Goal: Communication & Community: Answer question/provide support

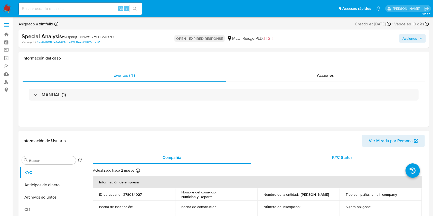
select select "10"
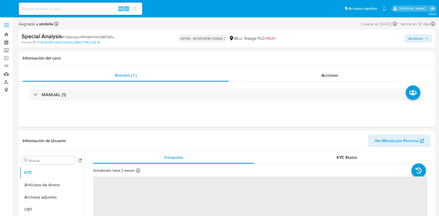
select select "10"
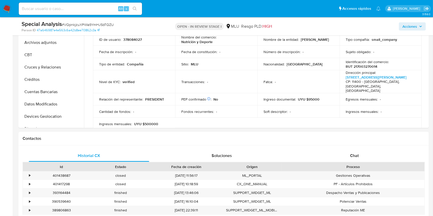
scroll to position [137, 0]
click at [355, 155] on span "Chat" at bounding box center [354, 156] width 9 height 6
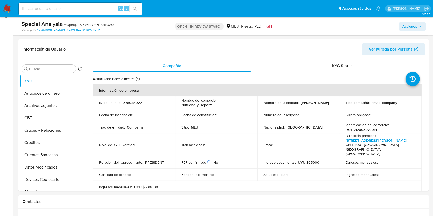
scroll to position [68, 0]
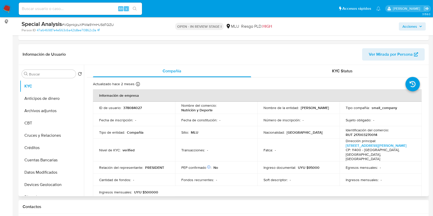
click at [130, 108] on p "378084027" at bounding box center [132, 108] width 19 height 5
copy p "378084027"
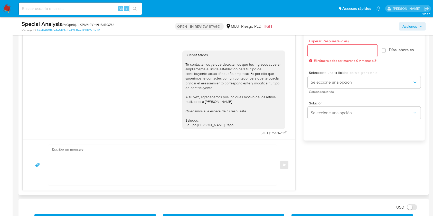
scroll to position [287, 0]
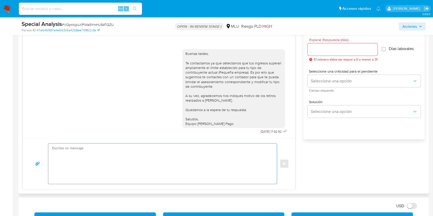
click at [115, 150] on textarea at bounding box center [161, 164] width 219 height 40
paste textarea "Te contactamos nuevamente ya que no hemos recibido respuesta de tu parte. Queda…"
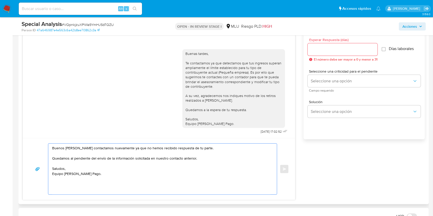
type textarea "Buenos días, Te contactamos nuevamente ya que no hemos recibido respuesta de tu…"
click at [348, 49] on input "Esperar Respuesta (días)" at bounding box center [343, 49] width 70 height 7
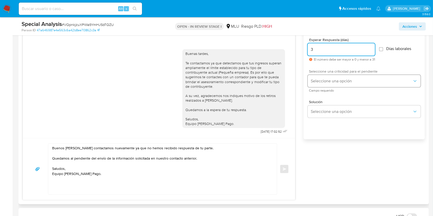
type input "3"
click at [330, 85] on button "Seleccione una opción" at bounding box center [364, 81] width 113 height 12
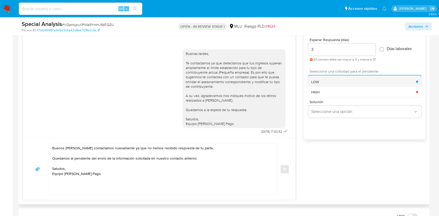
click at [317, 84] on div "LOW" at bounding box center [363, 82] width 105 height 10
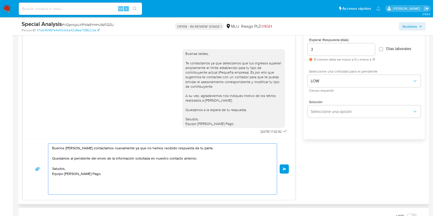
click at [94, 193] on textarea "Buenos días, Te contactamos nuevamente ya que no hemos recibido respuesta de tu…" at bounding box center [161, 169] width 219 height 51
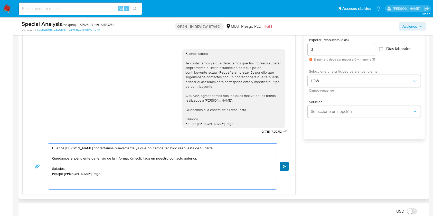
type textarea "Buenos días, Te contactamos nuevamente ya que no hemos recibido respuesta de tu…"
click at [285, 166] on span "Enviar" at bounding box center [285, 166] width 4 height 3
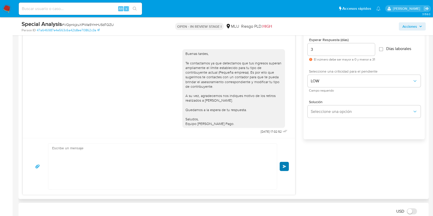
scroll to position [43, 0]
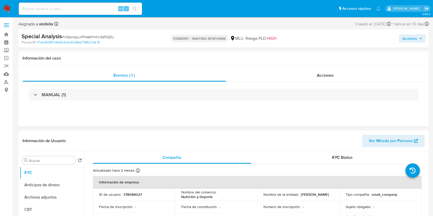
select select "10"
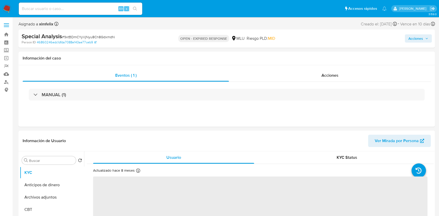
select select "10"
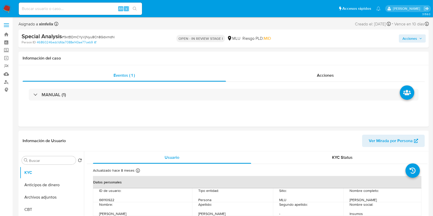
select select "10"
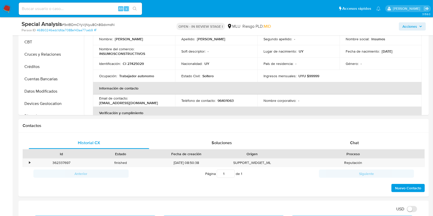
scroll to position [197, 0]
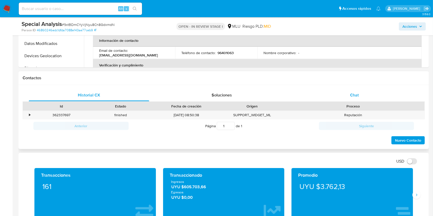
click at [374, 94] on div "Chat" at bounding box center [355, 95] width 121 height 12
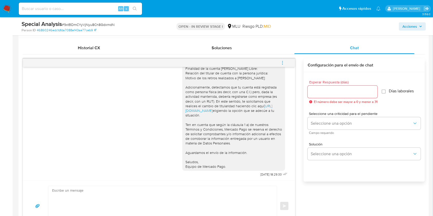
scroll to position [56, 0]
click at [173, 197] on textarea at bounding box center [161, 206] width 219 height 40
click at [147, 194] on textarea at bounding box center [161, 206] width 219 height 40
paste textarea "Te contactamos nuevamente ya que no hemos recibido respuesta de tu parte. Queda…"
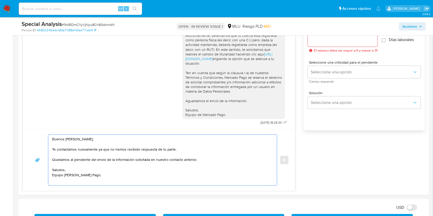
scroll to position [304, 0]
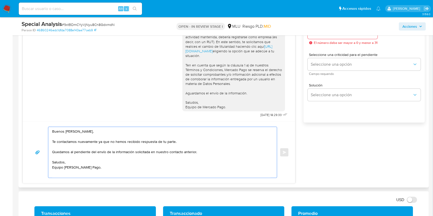
type textarea "Buenos [PERSON_NAME], Te contactamos nuevamente ya que no hemos recibido respue…"
click at [331, 39] on div at bounding box center [343, 33] width 70 height 12
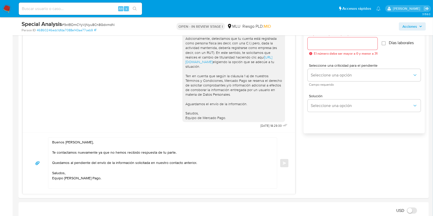
scroll to position [284, 0]
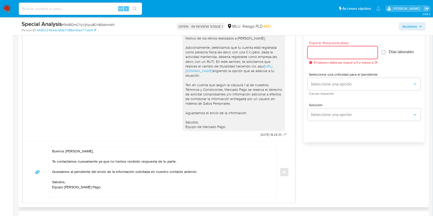
click at [320, 51] on input "Esperar Respuesta (días)" at bounding box center [343, 52] width 70 height 7
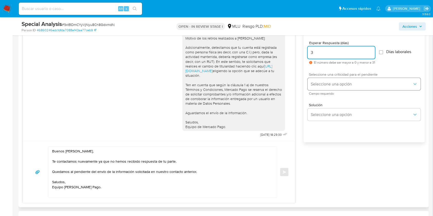
type input "3"
click at [315, 87] on button "Seleccione una opción" at bounding box center [364, 84] width 113 height 12
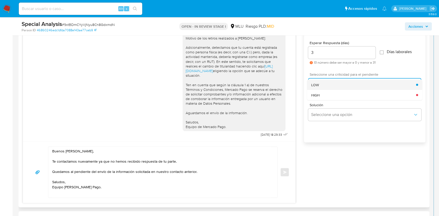
click at [314, 87] on div "LOW" at bounding box center [363, 85] width 105 height 10
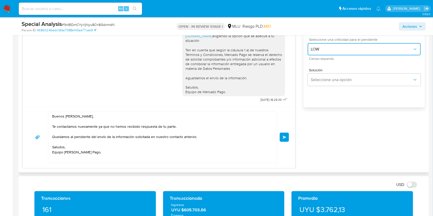
scroll to position [305, 0]
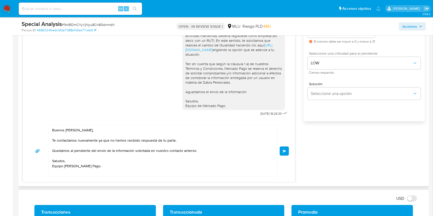
click at [288, 150] on button "Enviar" at bounding box center [284, 151] width 9 height 9
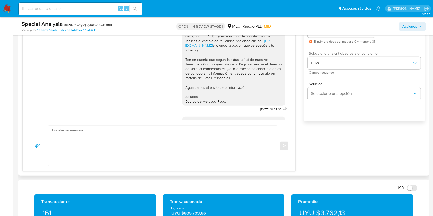
scroll to position [117, 0]
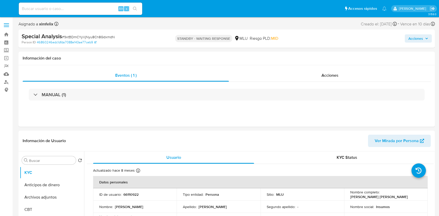
select select "10"
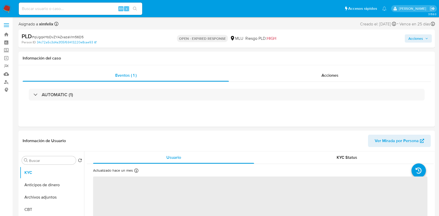
select select "10"
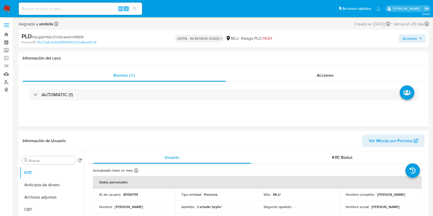
select select "10"
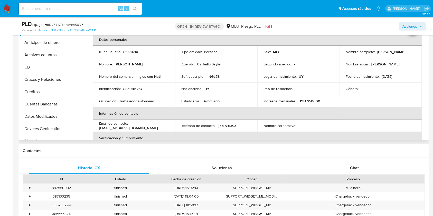
scroll to position [137, 0]
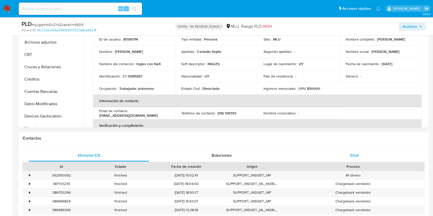
click at [349, 153] on div "Chat" at bounding box center [355, 156] width 121 height 12
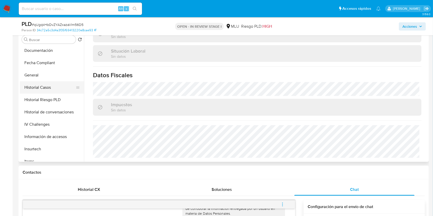
click at [49, 92] on button "Historial Casos" at bounding box center [50, 87] width 60 height 12
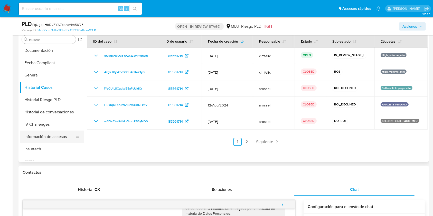
scroll to position [230, 0]
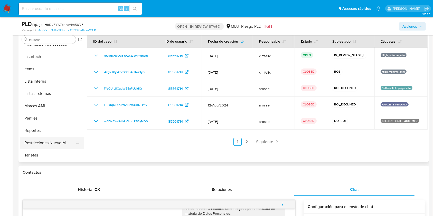
drag, startPoint x: 46, startPoint y: 147, endPoint x: 48, endPoint y: 146, distance: 2.6
click at [47, 147] on button "Restricciones Nuevo Mundo" at bounding box center [50, 143] width 60 height 12
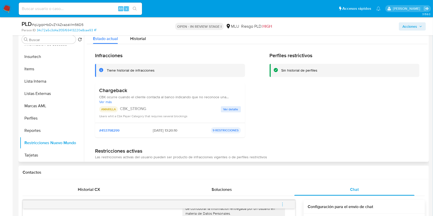
drag, startPoint x: 229, startPoint y: 131, endPoint x: 189, endPoint y: 131, distance: 39.3
click at [228, 130] on p "9 RESTRICCIONES" at bounding box center [226, 131] width 30 height 6
drag, startPoint x: 112, startPoint y: 131, endPoint x: 149, endPoint y: 131, distance: 36.3
click at [115, 131] on span "#453798299" at bounding box center [109, 130] width 20 height 5
drag, startPoint x: 237, startPoint y: 101, endPoint x: 236, endPoint y: 106, distance: 4.9
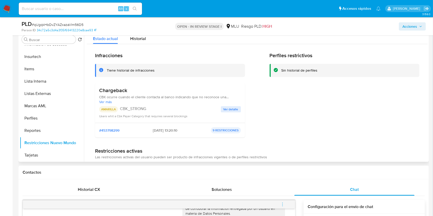
click at [237, 102] on span "Ver más" at bounding box center [170, 102] width 142 height 5
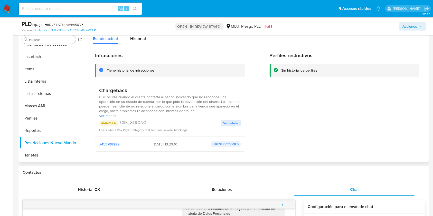
click at [229, 122] on span "Ver detalle" at bounding box center [231, 123] width 15 height 5
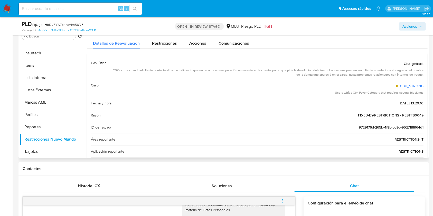
scroll to position [68, 0]
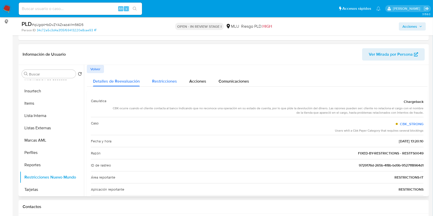
click at [179, 80] on button "Restricciones" at bounding box center [164, 80] width 37 height 14
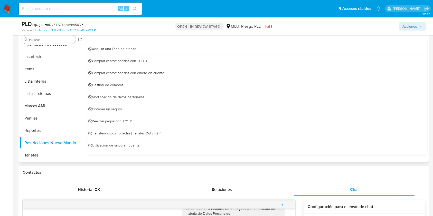
scroll to position [0, 0]
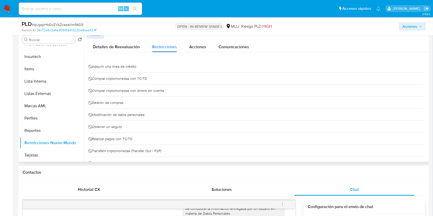
click at [294, 71] on div "⃠ Adquirir una línea de crédito" at bounding box center [257, 67] width 333 height 12
drag, startPoint x: 205, startPoint y: 47, endPoint x: 208, endPoint y: 50, distance: 4.4
click at [206, 48] on button "Acciones" at bounding box center [197, 46] width 29 height 14
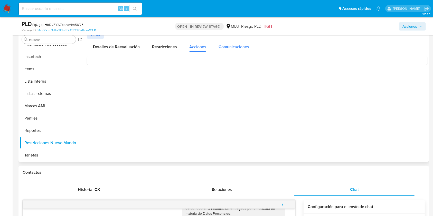
click at [229, 42] on div "Comunicaciones" at bounding box center [234, 46] width 31 height 14
click at [105, 49] on span "Detalles de Reevaluación" at bounding box center [116, 47] width 47 height 6
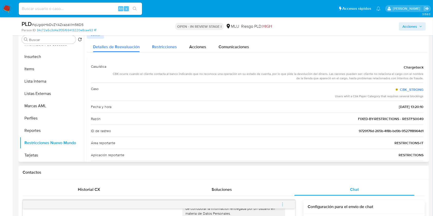
click at [161, 48] on span "Restricciones" at bounding box center [164, 47] width 25 height 6
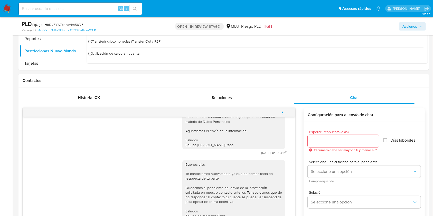
scroll to position [206, 0]
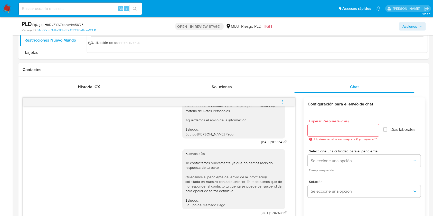
click at [287, 106] on button "menu-action" at bounding box center [282, 102] width 17 height 12
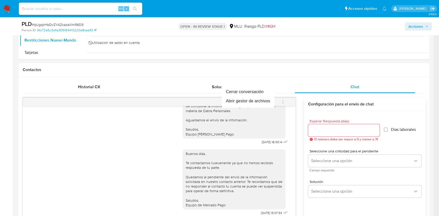
click at [247, 82] on div at bounding box center [219, 108] width 439 height 216
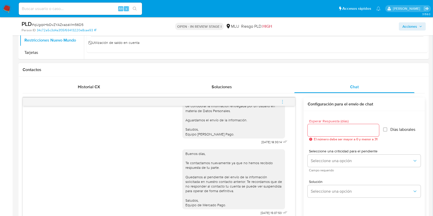
click at [281, 105] on span "menu-action" at bounding box center [282, 102] width 5 height 12
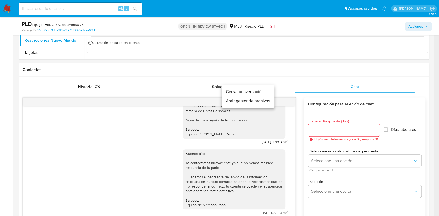
click at [242, 92] on li "Cerrar conversación" at bounding box center [248, 91] width 53 height 9
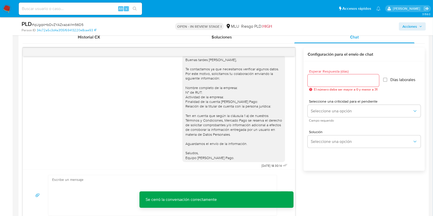
scroll to position [8, 0]
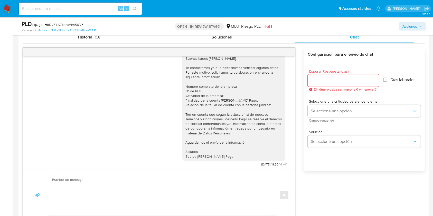
click at [277, 154] on div "Buenas tardes Natalia, Te contactamos ya que necesitamos verificar algunos dato…" at bounding box center [234, 107] width 97 height 103
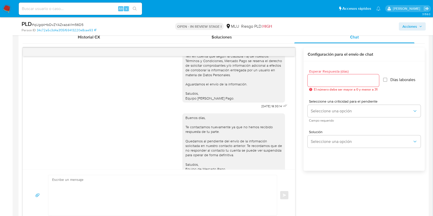
scroll to position [85, 0]
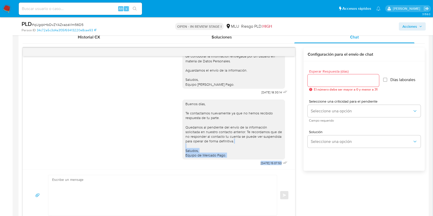
drag, startPoint x: 295, startPoint y: 139, endPoint x: 295, endPoint y: 151, distance: 11.6
click at [295, 151] on div "Buenas tardes Natalia, Te contactamos ya que necesitamos verificar algunos dato…" at bounding box center [159, 113] width 273 height 114
click at [286, 154] on div "Buenas tardes Natalia, Te contactamos ya que necesitamos verificar algunos dato…" at bounding box center [159, 113] width 273 height 114
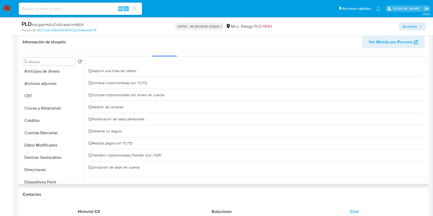
scroll to position [0, 0]
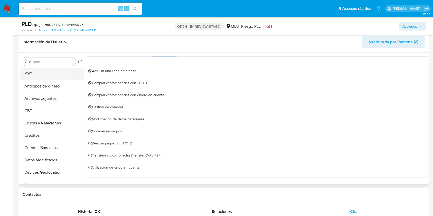
click at [32, 71] on button "KYC" at bounding box center [50, 74] width 60 height 12
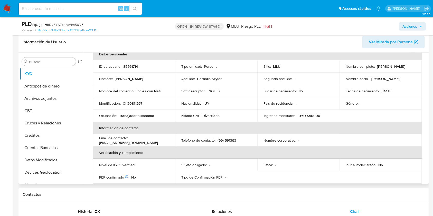
scroll to position [28, 0]
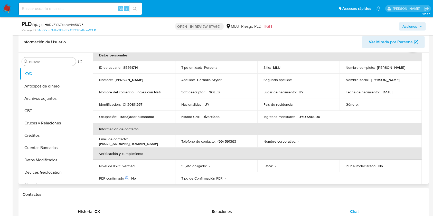
click at [392, 153] on th "Verificación y cumplimiento" at bounding box center [257, 154] width 329 height 12
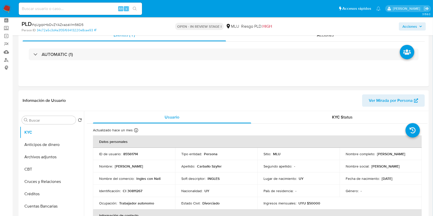
scroll to position [0, 0]
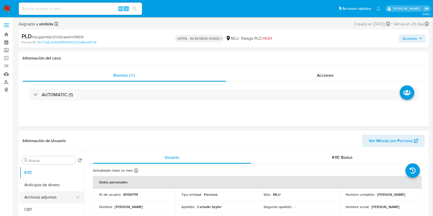
click at [50, 197] on button "Archivos adjuntos" at bounding box center [50, 198] width 60 height 12
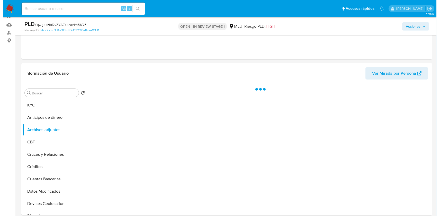
scroll to position [51, 0]
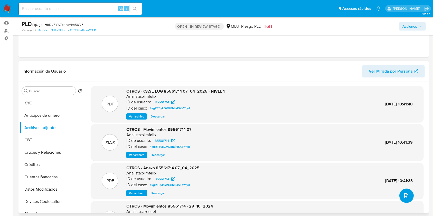
click at [407, 194] on icon "upload-file" at bounding box center [407, 196] width 6 height 6
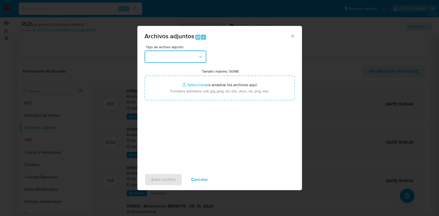
click at [180, 61] on button "button" at bounding box center [175, 57] width 62 height 12
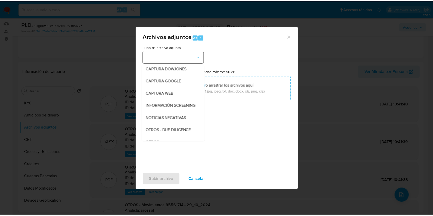
scroll to position [27, 0]
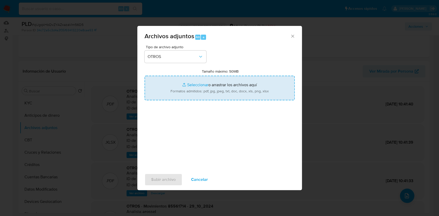
type input "C:\fakepath\CASE LOG 85561714 - 03_09_2025 - NIVEL 1.pdf"
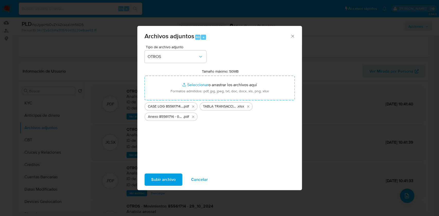
click at [160, 177] on span "Subir archivo" at bounding box center [163, 179] width 24 height 11
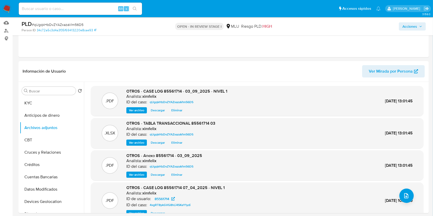
click at [414, 25] on span "Acciones" at bounding box center [410, 26] width 15 height 8
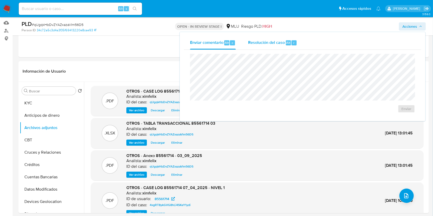
click at [269, 43] on span "Resolución del caso" at bounding box center [266, 43] width 37 height 6
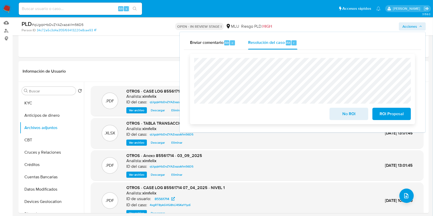
click at [387, 117] on span "ROI Proposal" at bounding box center [391, 113] width 25 height 11
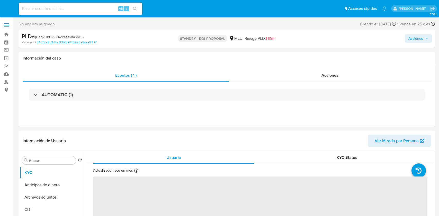
select select "10"
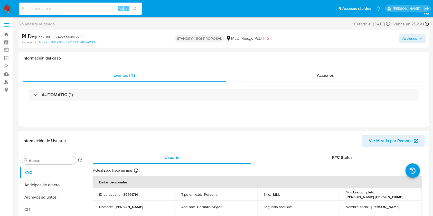
click at [92, 11] on input at bounding box center [80, 8] width 123 height 7
paste input "Fl0bZDeuO095UrrkMhT5Y81u"
type input "Fl0bZDeuO095UrrkMhT5Y81u"
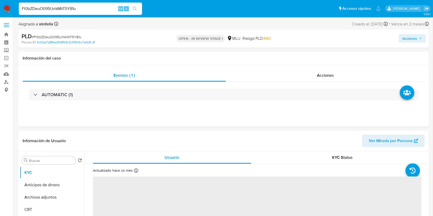
select select "10"
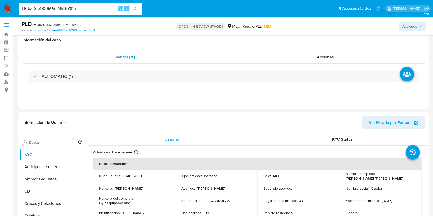
scroll to position [58, 0]
